Goal: Check status

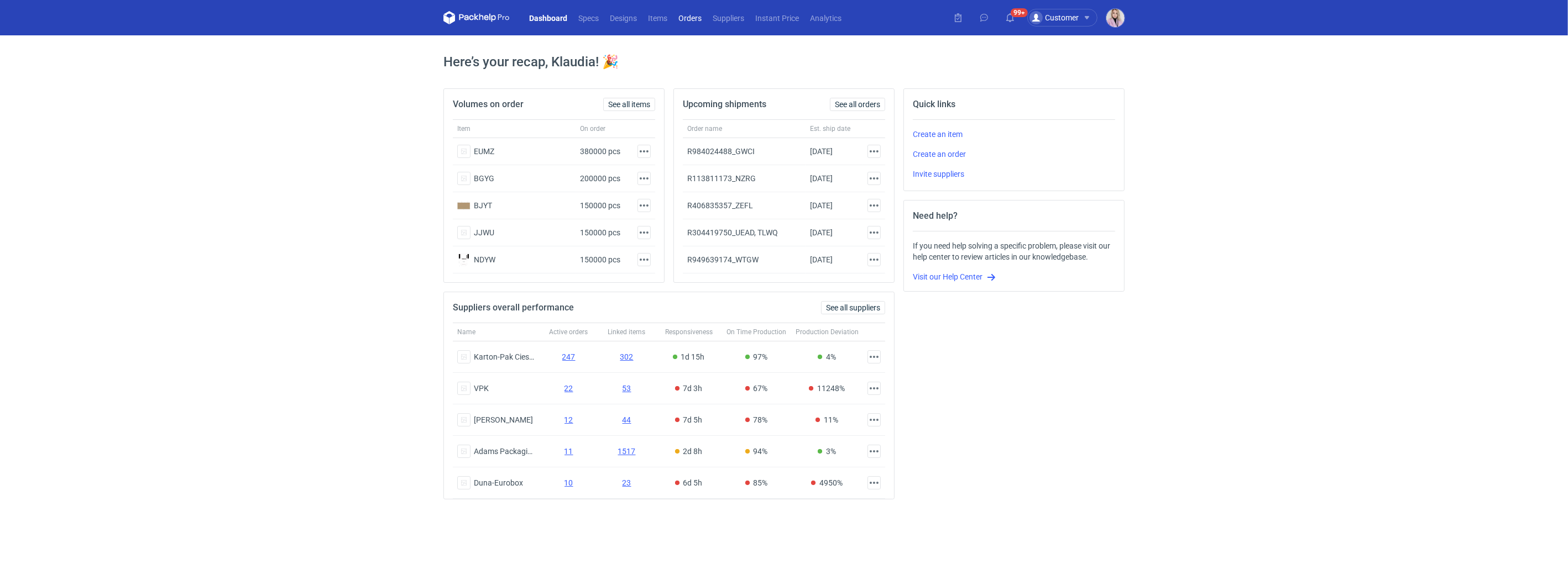
click at [689, 18] on link "Orders" at bounding box center [690, 17] width 35 height 13
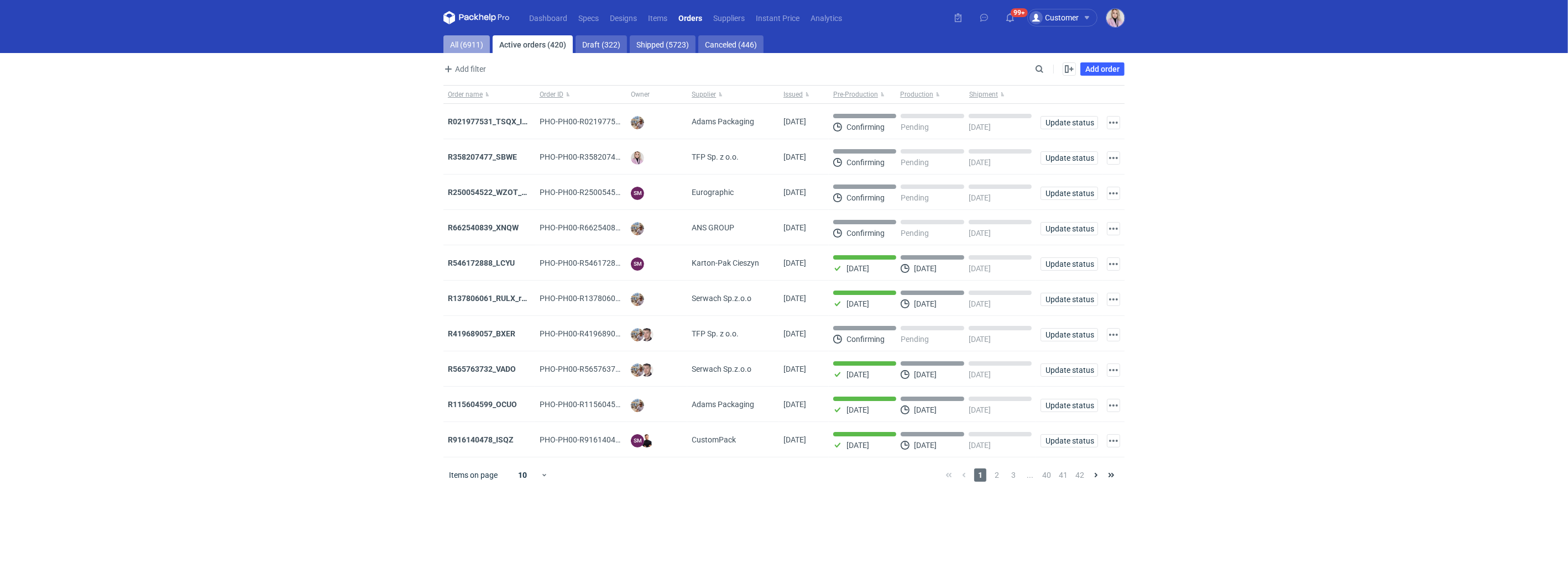
click at [462, 43] on link "All (6911)" at bounding box center [466, 44] width 46 height 18
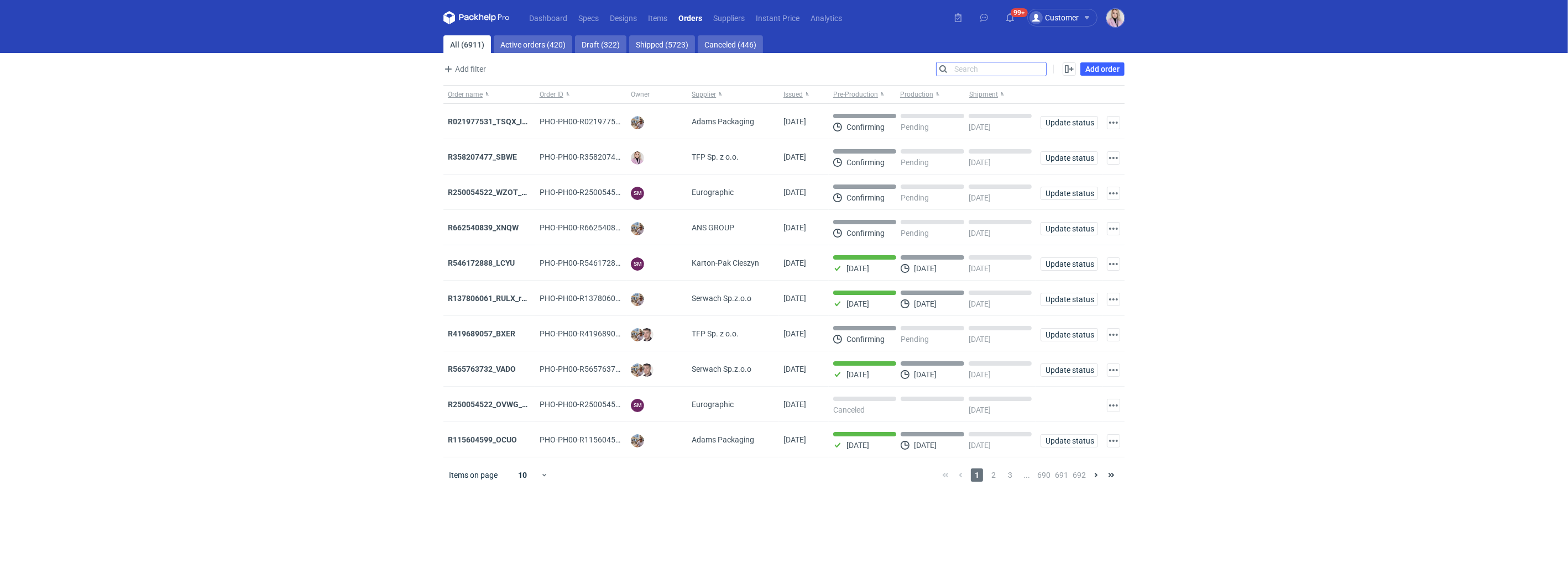
click at [1038, 67] on input "Search" at bounding box center [991, 68] width 109 height 13
click at [1039, 67] on input "Search" at bounding box center [991, 68] width 109 height 13
paste input "JNDP"
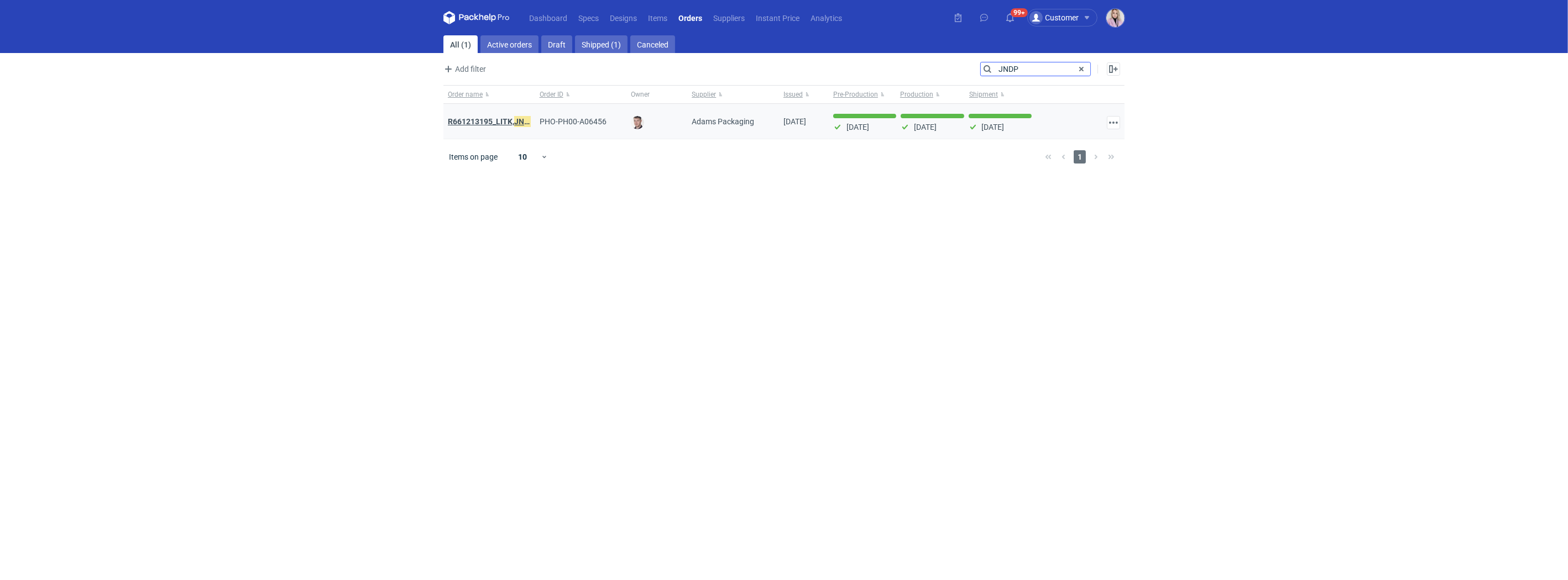
type input "JNDP"
click at [484, 120] on strong "R661213195_LITK, JNDP" at bounding box center [491, 122] width 86 height 12
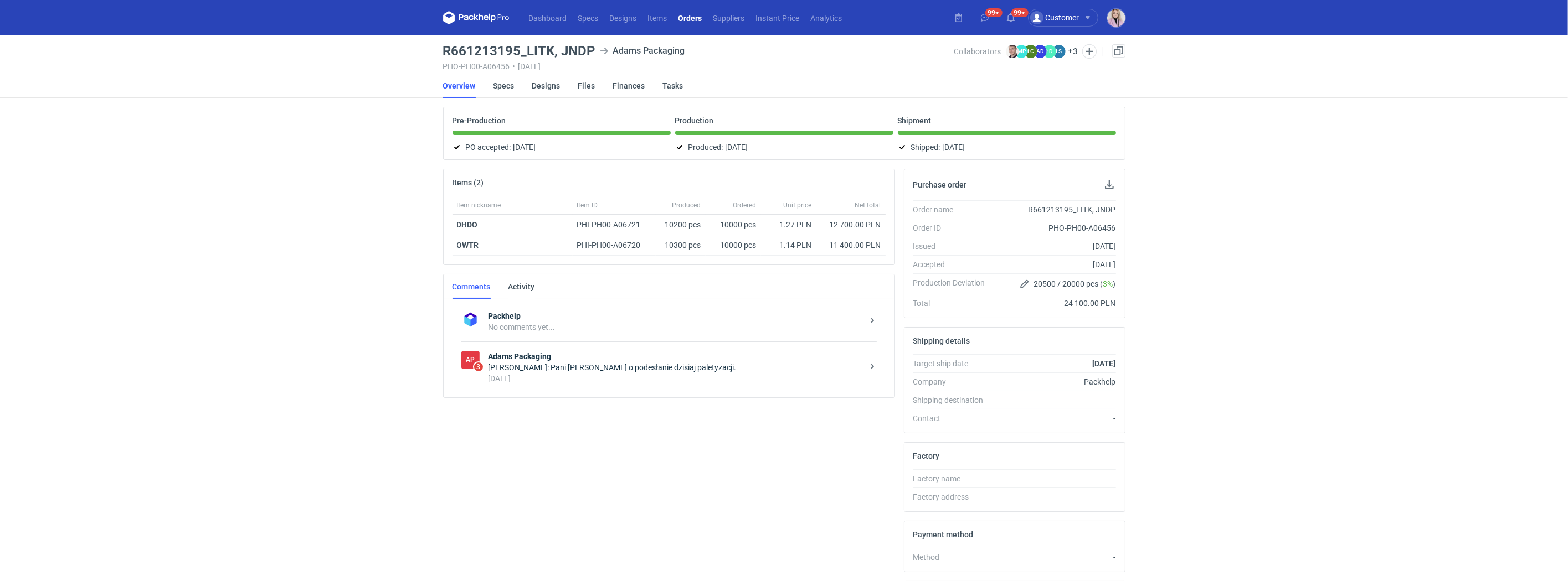
click at [579, 357] on strong "Adams Packaging" at bounding box center [676, 357] width 375 height 11
